Goal: Transaction & Acquisition: Purchase product/service

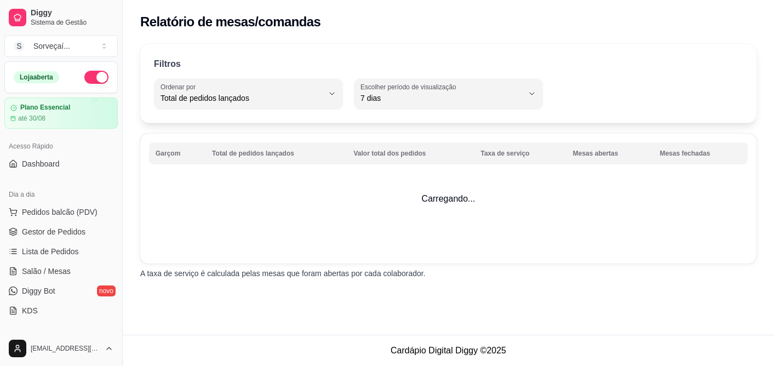
select select "TOTAL_OF_ORDERS"
select select "7"
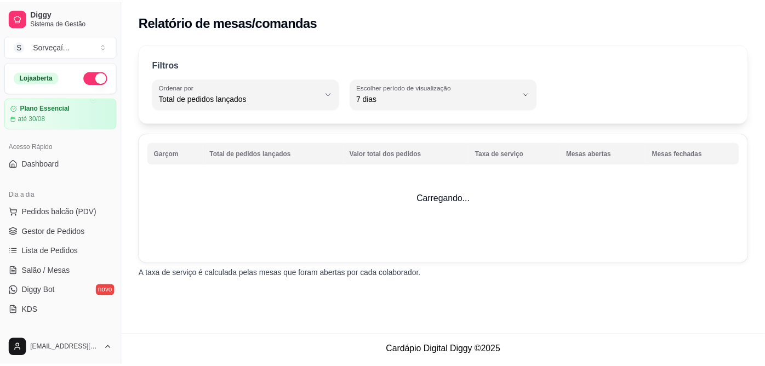
scroll to position [243, 0]
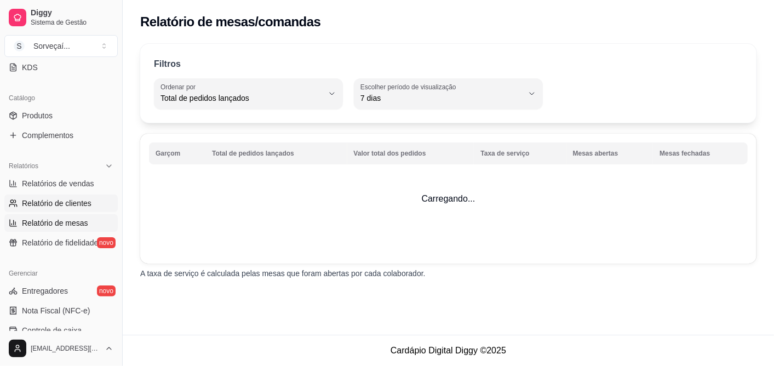
click at [62, 201] on span "Relatório de clientes" at bounding box center [57, 203] width 70 height 11
select select "30"
select select "HIGHEST_TOTAL_SPENT_WITH_ORDERS"
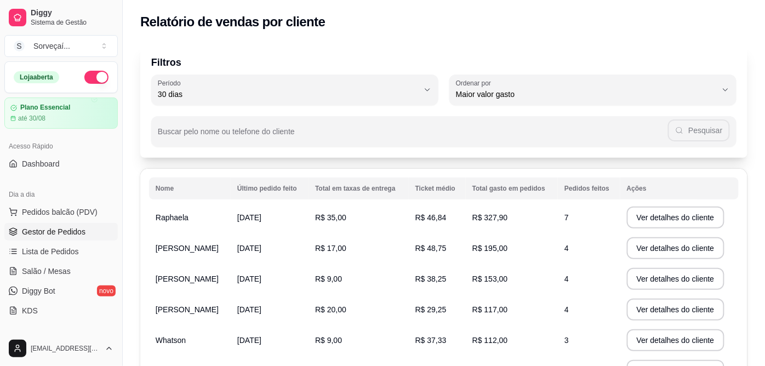
click at [67, 232] on span "Gestor de Pedidos" at bounding box center [54, 231] width 64 height 11
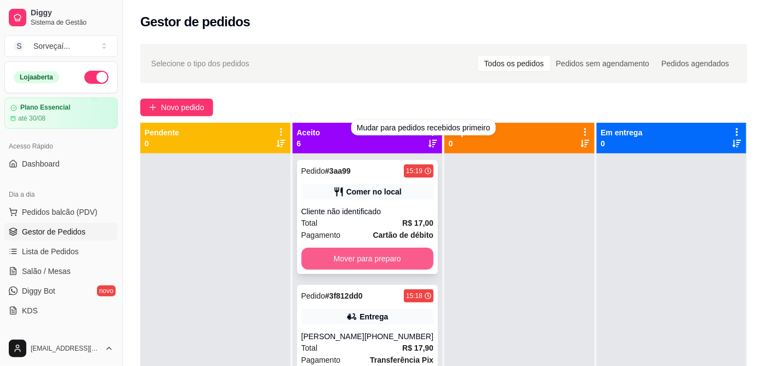
click at [359, 264] on button "Mover para preparo" at bounding box center [367, 259] width 133 height 22
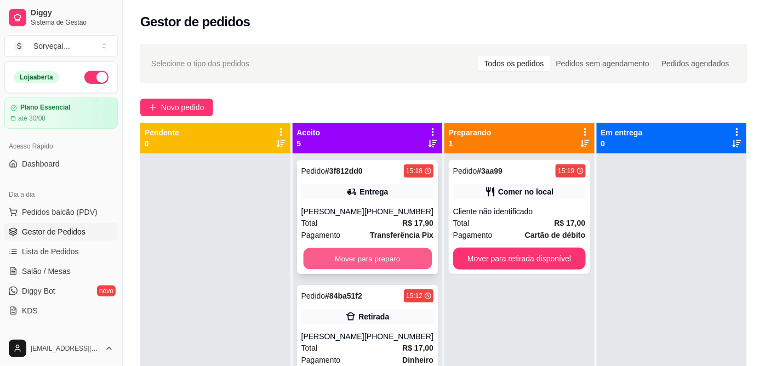
click at [360, 258] on button "Mover para preparo" at bounding box center [367, 258] width 128 height 21
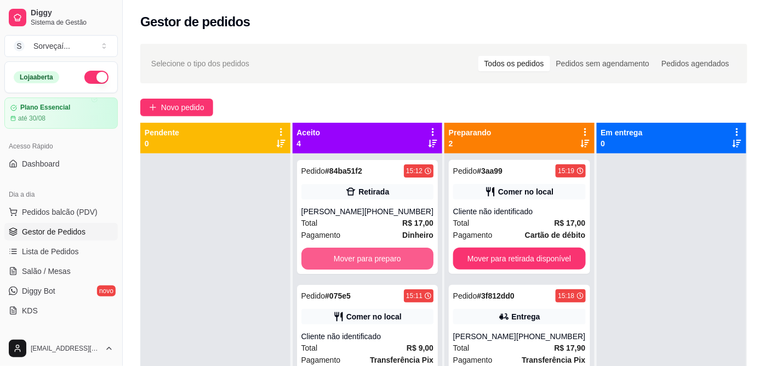
click at [360, 258] on button "Mover para preparo" at bounding box center [367, 259] width 133 height 22
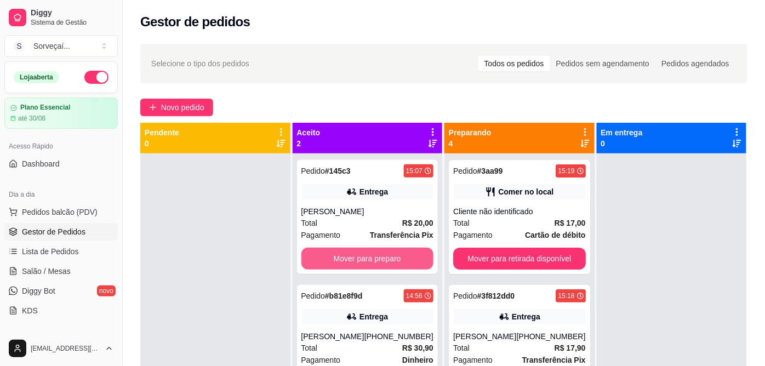
click at [360, 258] on button "Mover para preparo" at bounding box center [367, 259] width 133 height 22
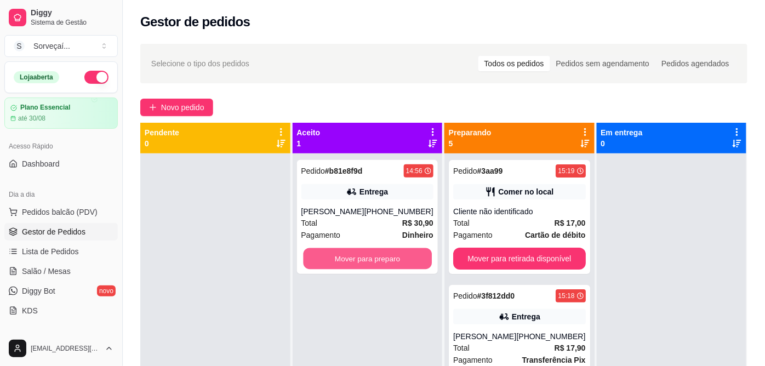
click at [360, 258] on button "Mover para preparo" at bounding box center [367, 258] width 128 height 21
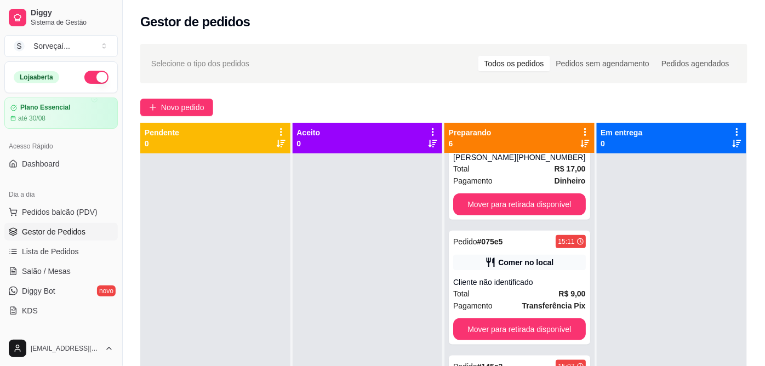
scroll to position [365, 0]
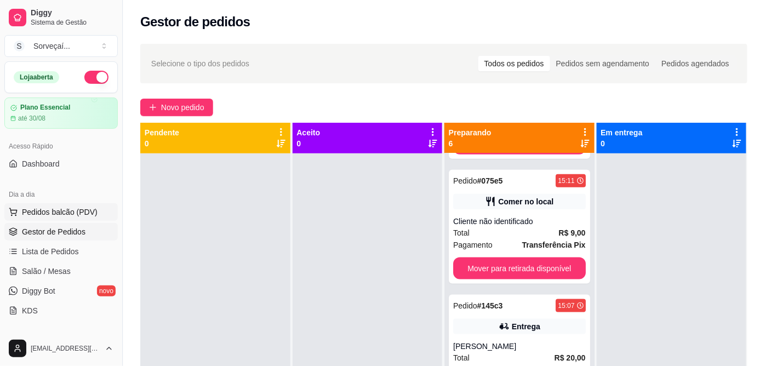
click at [79, 207] on span "Pedidos balcão (PDV)" at bounding box center [60, 212] width 76 height 11
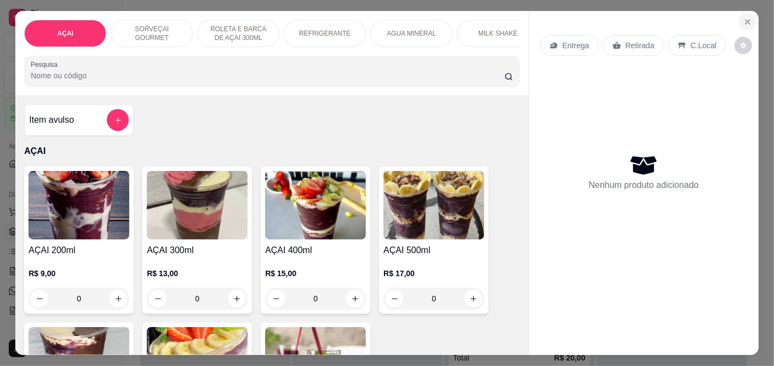
click at [746, 18] on icon "Close" at bounding box center [748, 22] width 9 height 9
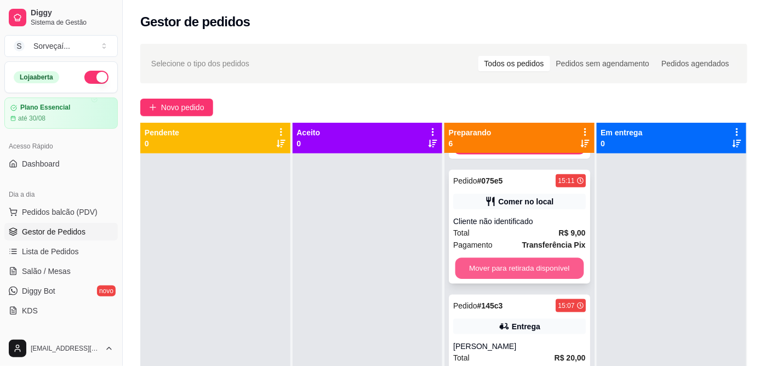
click at [507, 269] on button "Mover para retirada disponível" at bounding box center [519, 268] width 128 height 21
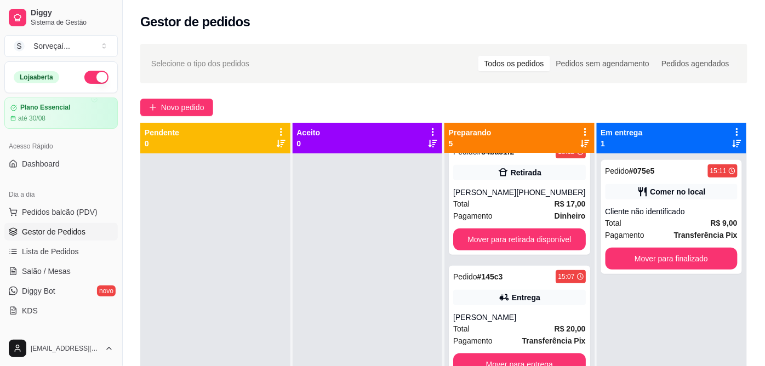
scroll to position [30, 0]
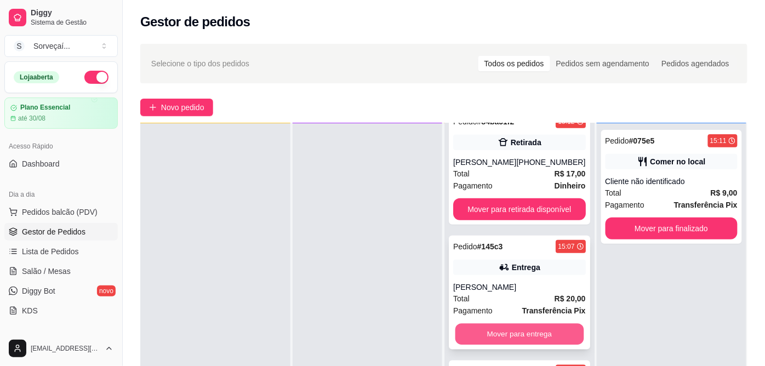
click at [501, 340] on button "Mover para entrega" at bounding box center [519, 334] width 128 height 21
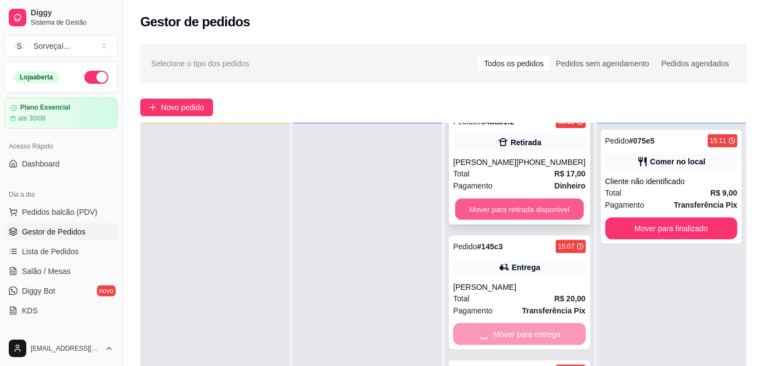
click at [517, 211] on div "Pedido # 3aa99 15:19 Comer no local Cliente não identificado Total R$ 17,00 Pag…" at bounding box center [519, 306] width 150 height 366
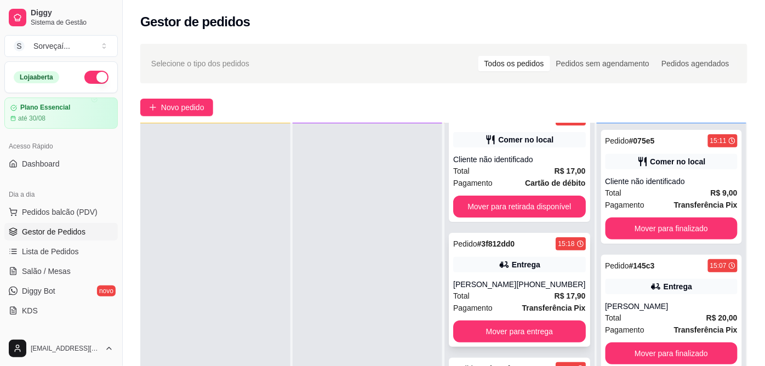
scroll to position [0, 0]
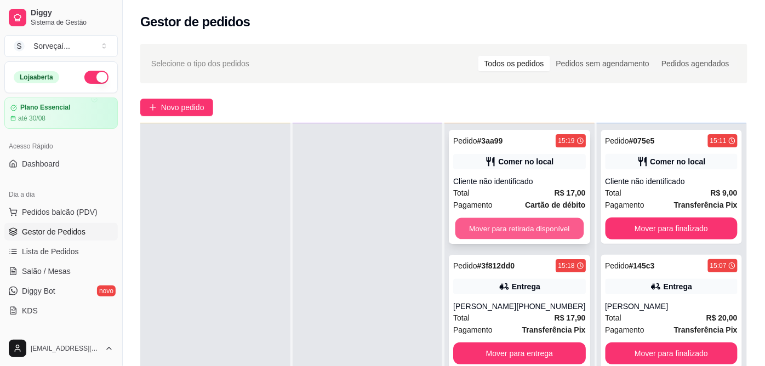
click at [495, 230] on button "Mover para retirada disponível" at bounding box center [519, 228] width 128 height 21
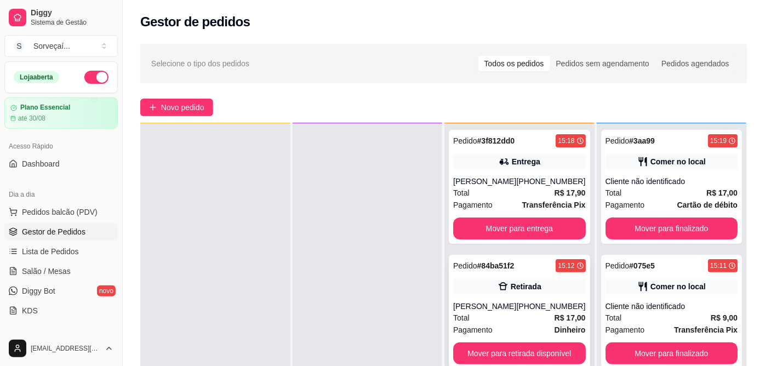
scroll to position [19, 0]
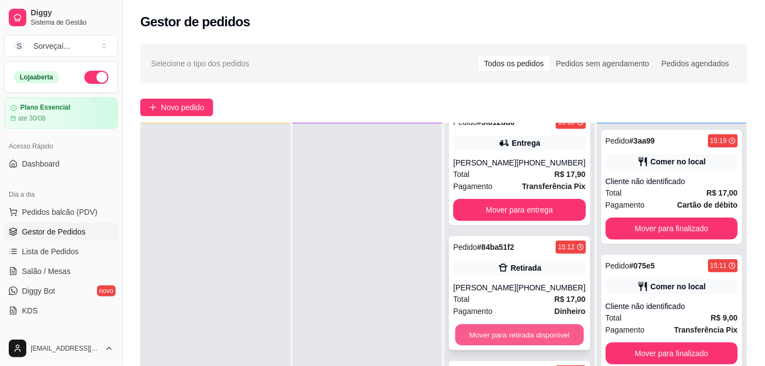
click at [500, 335] on button "Mover para retirada disponível" at bounding box center [519, 334] width 128 height 21
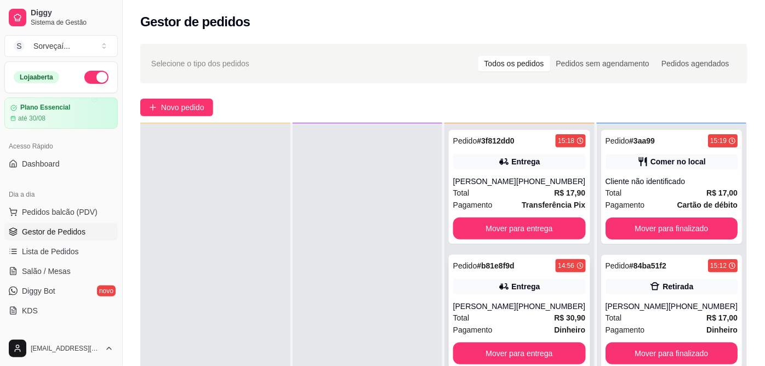
scroll to position [0, 0]
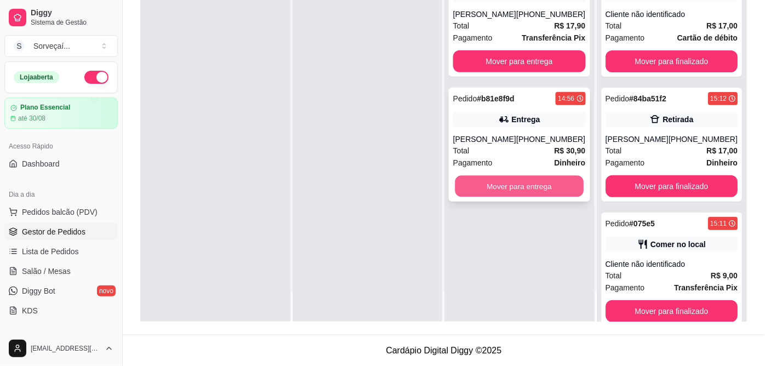
click at [522, 192] on button "Mover para entrega" at bounding box center [519, 186] width 128 height 21
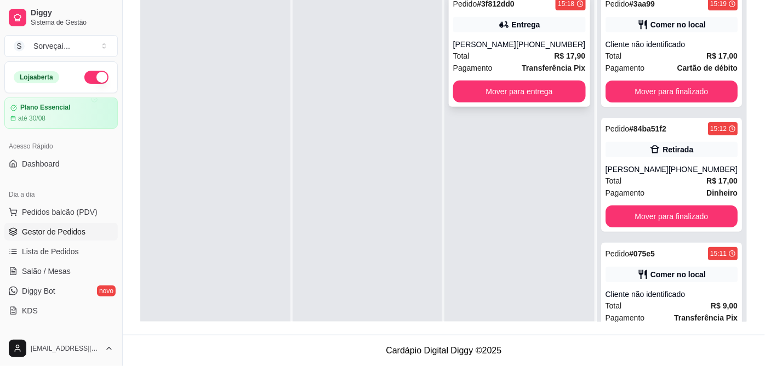
scroll to position [106, 0]
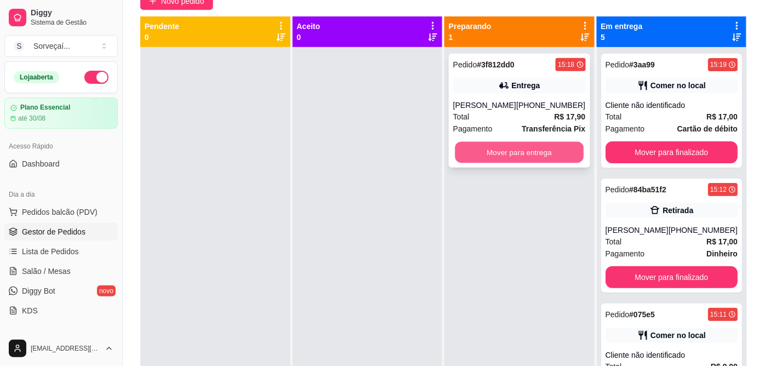
click at [507, 159] on button "Mover para entrega" at bounding box center [519, 152] width 128 height 21
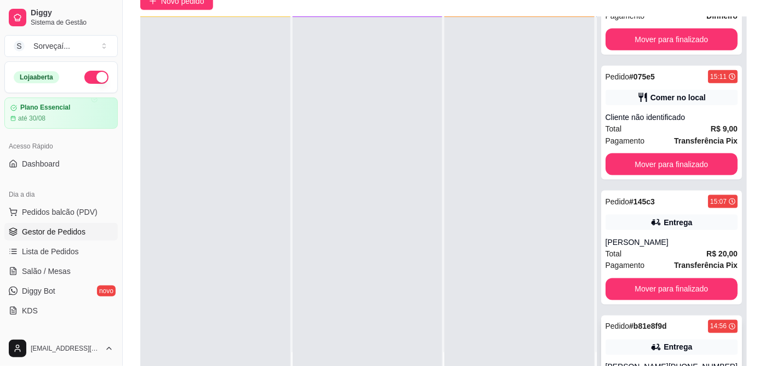
scroll to position [272, 0]
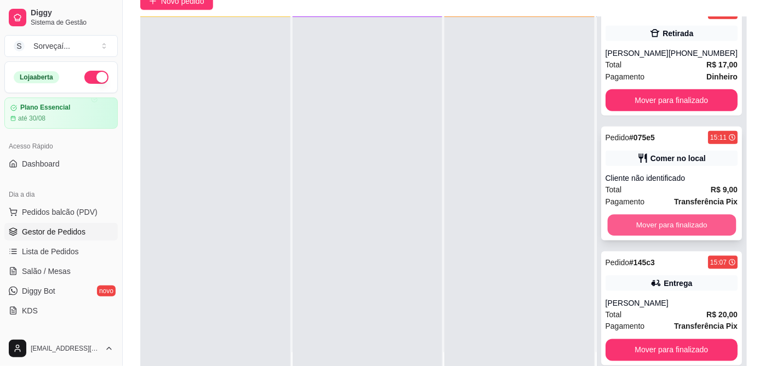
click at [631, 226] on button "Mover para finalizado" at bounding box center [671, 225] width 128 height 21
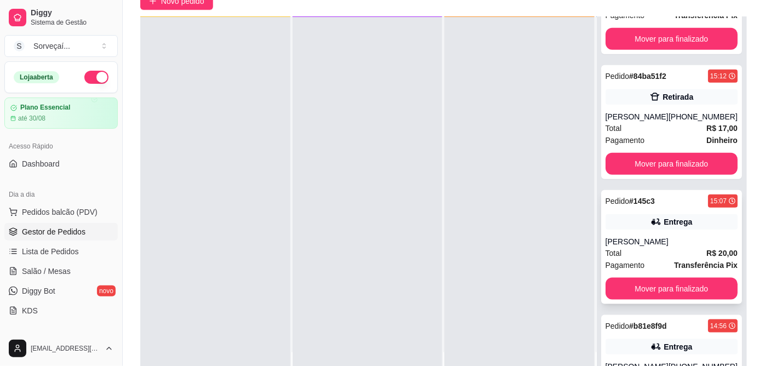
scroll to position [147, 0]
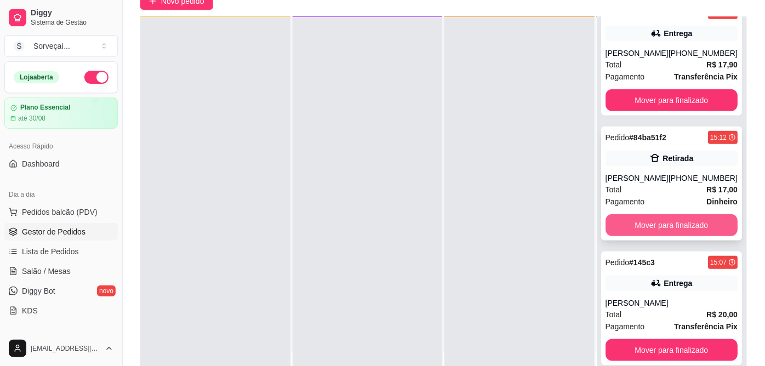
click at [651, 220] on button "Mover para finalizado" at bounding box center [671, 225] width 133 height 22
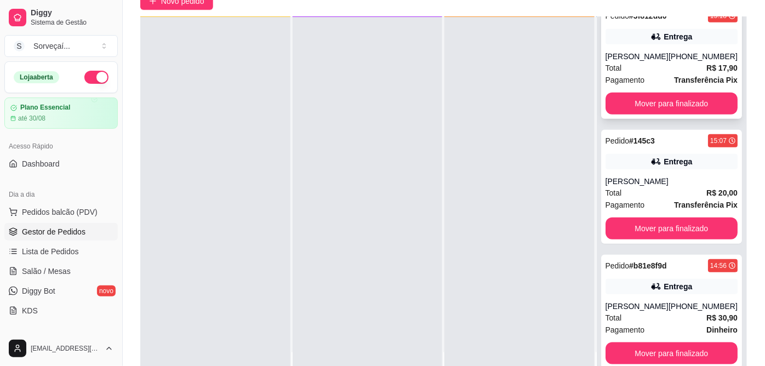
scroll to position [0, 0]
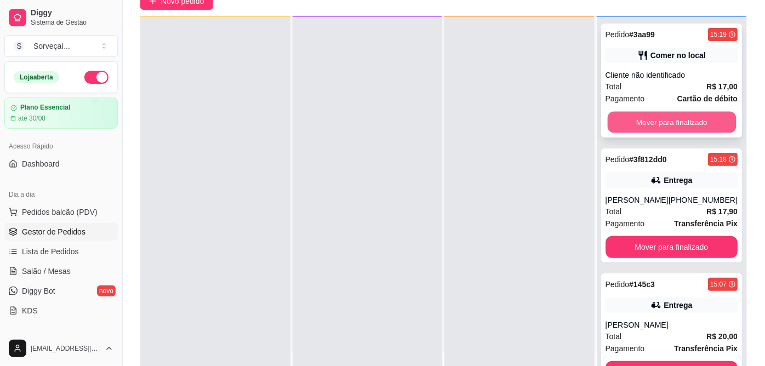
click at [655, 118] on button "Mover para finalizado" at bounding box center [671, 122] width 128 height 21
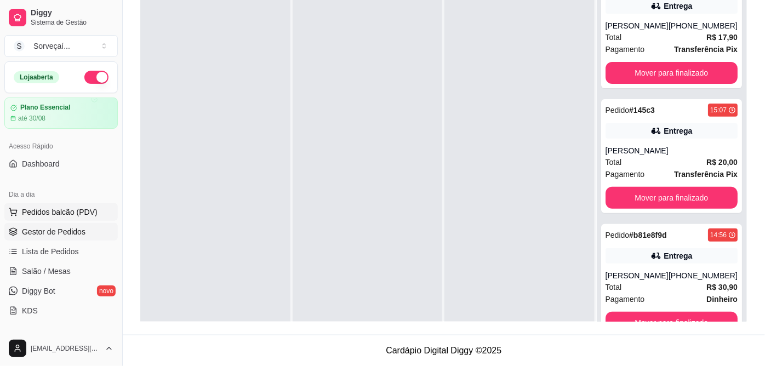
click at [66, 216] on span "Pedidos balcão (PDV)" at bounding box center [60, 212] width 76 height 11
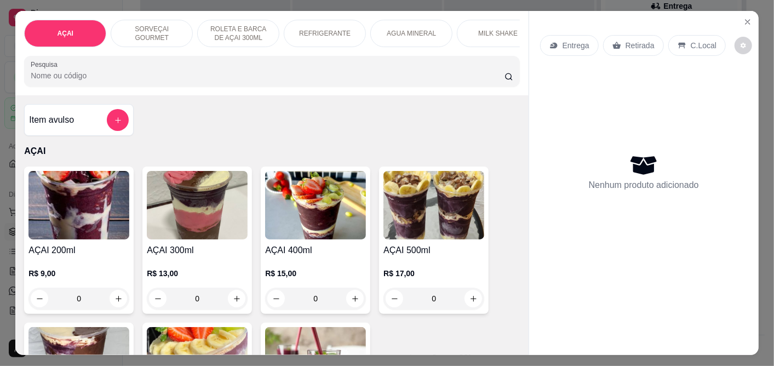
click at [363, 305] on div "AÇAI 200ml R$ 9,00 0 AÇAI 300ml R$ 13,00 0 AÇAI 400ml R$ 15,00 0 AÇAI 500ml R$ …" at bounding box center [271, 319] width 495 height 304
click at [358, 304] on div "0" at bounding box center [315, 299] width 101 height 22
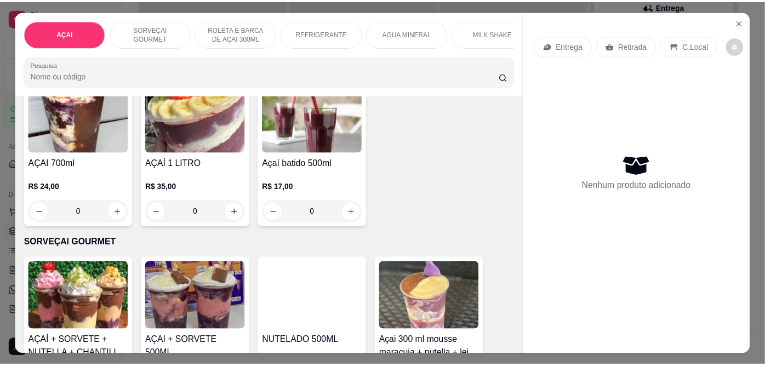
scroll to position [365, 0]
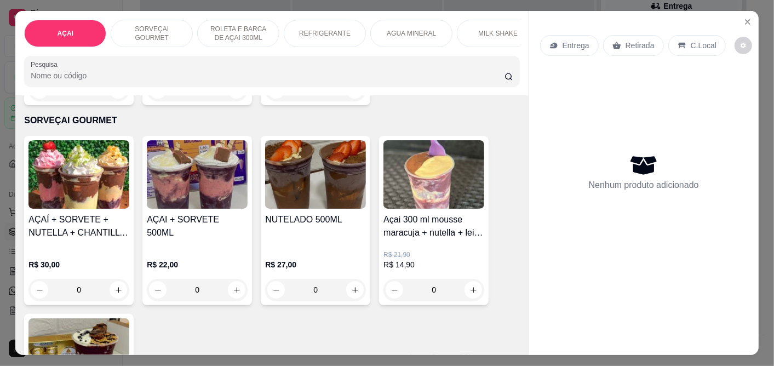
click at [393, 225] on h4 "Açai 300 ml mousse maracuja + nutella + leite em po" at bounding box center [434, 226] width 101 height 26
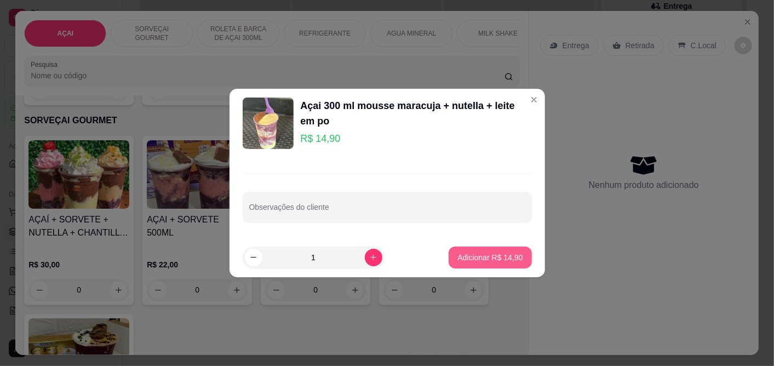
click at [495, 261] on p "Adicionar R$ 14,90" at bounding box center [490, 257] width 65 height 11
type input "1"
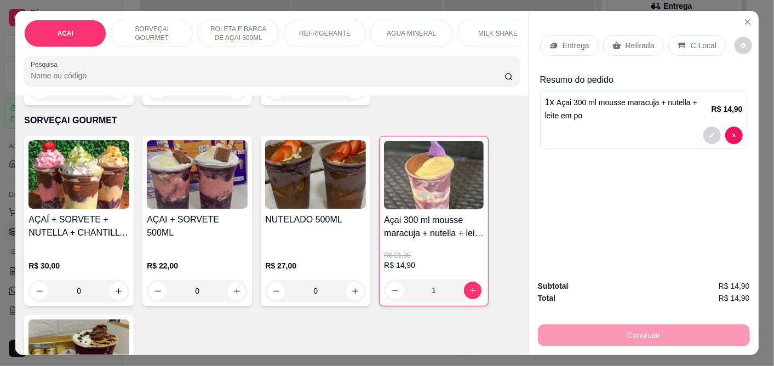
click at [688, 47] on div "C.Local" at bounding box center [697, 45] width 58 height 21
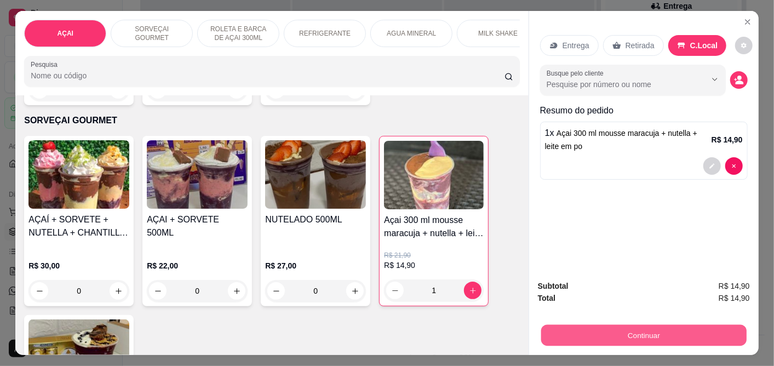
click at [651, 333] on button "Continuar" at bounding box center [643, 335] width 205 height 21
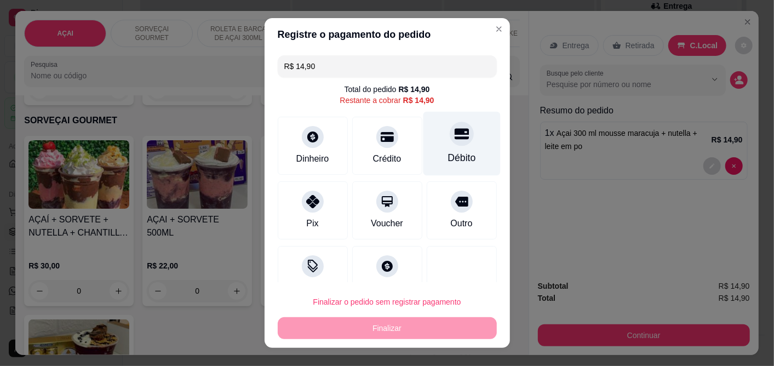
click at [448, 155] on div "Débito" at bounding box center [462, 158] width 28 height 14
type input "R$ 0,00"
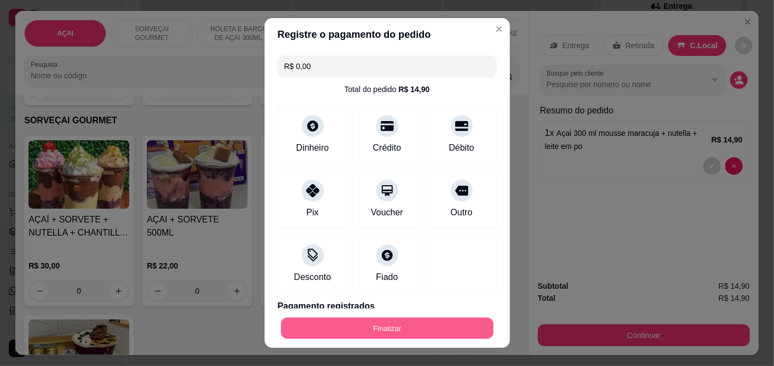
click at [388, 327] on button "Finalizar" at bounding box center [387, 327] width 213 height 21
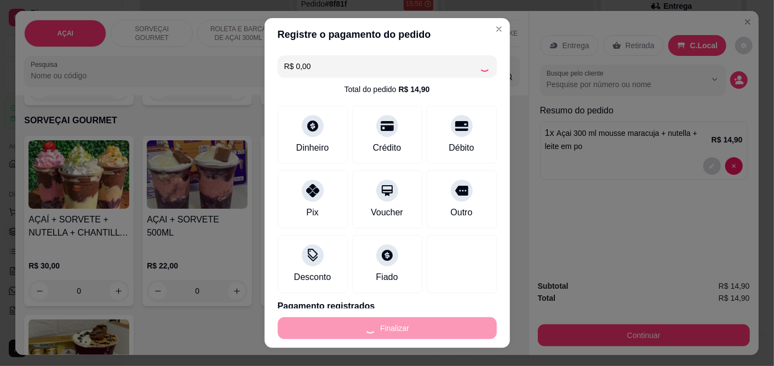
type input "0"
type input "-R$ 14,90"
